Goal: Use online tool/utility: Utilize a website feature to perform a specific function

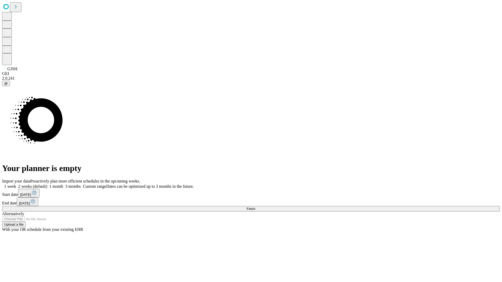
click at [255, 207] on span "Fetch" at bounding box center [250, 209] width 9 height 4
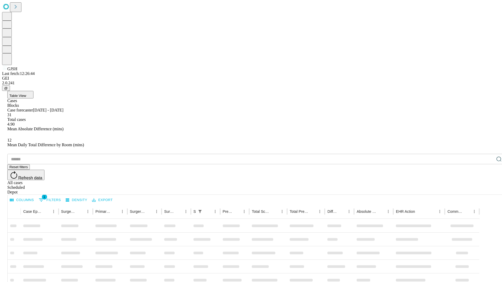
click at [26, 94] on span "Table View" at bounding box center [17, 96] width 17 height 4
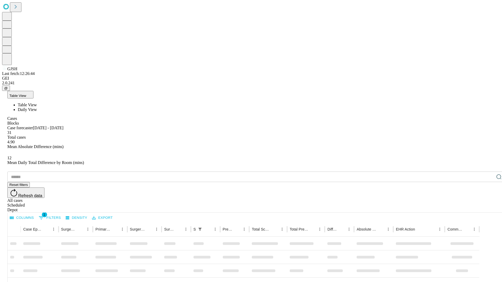
click at [37, 107] on span "Daily View" at bounding box center [27, 109] width 19 height 4
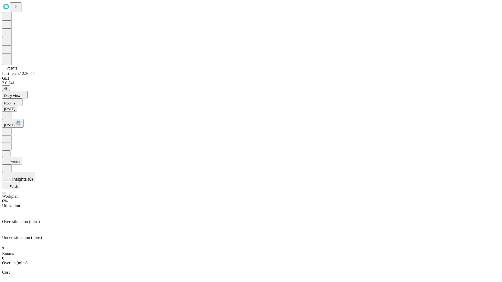
click at [22, 157] on button "Predict" at bounding box center [12, 161] width 20 height 8
